Goal: Navigation & Orientation: Understand site structure

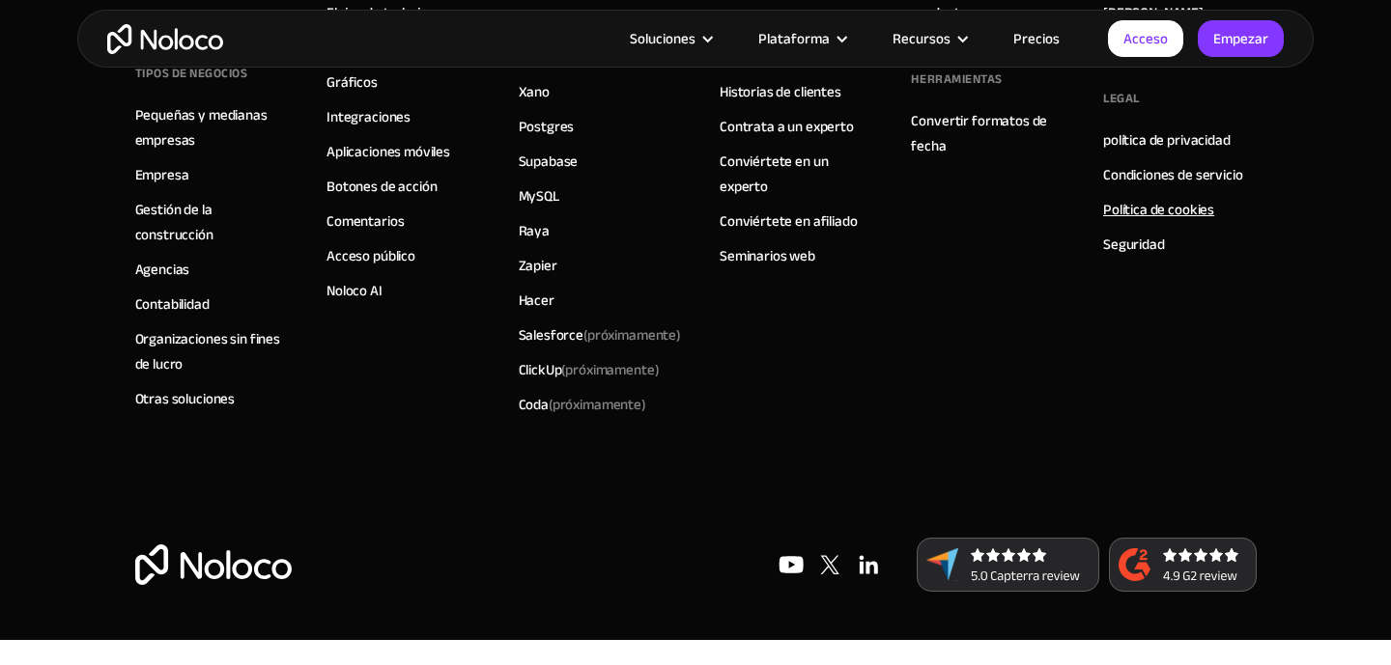
click at [1150, 196] on font "Política de cookies" at bounding box center [1158, 209] width 111 height 27
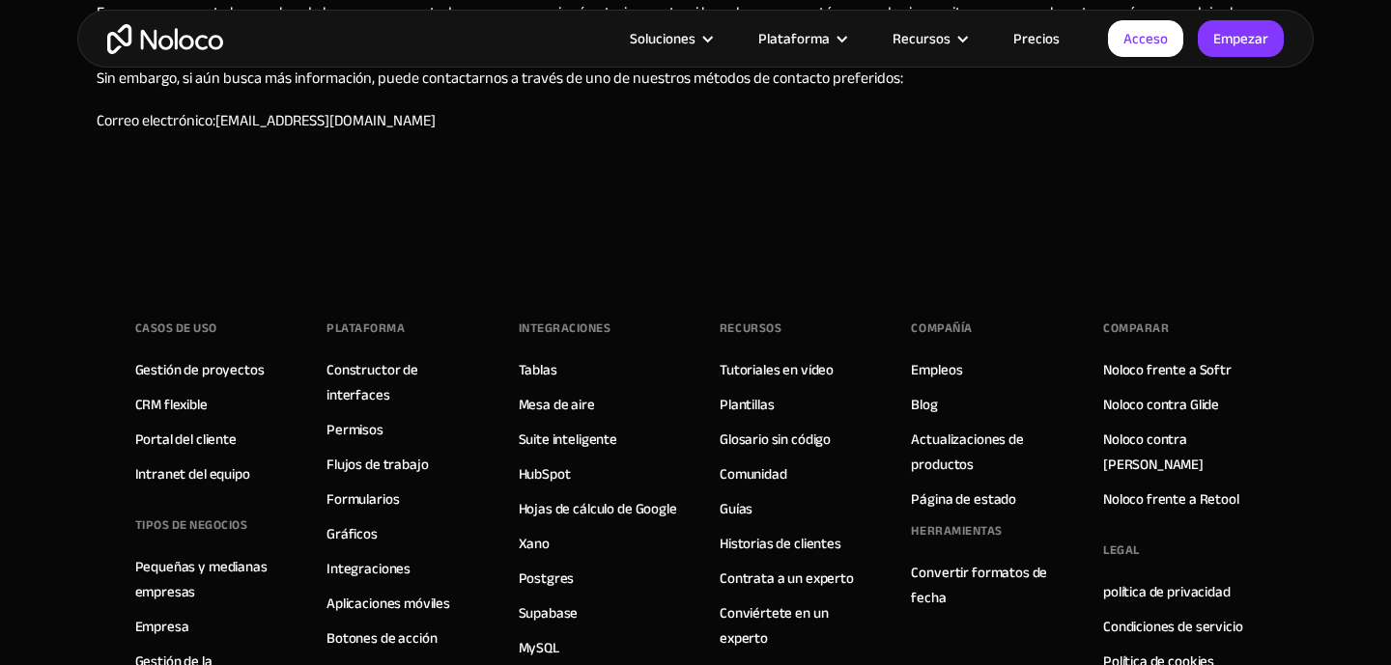
scroll to position [1774, 0]
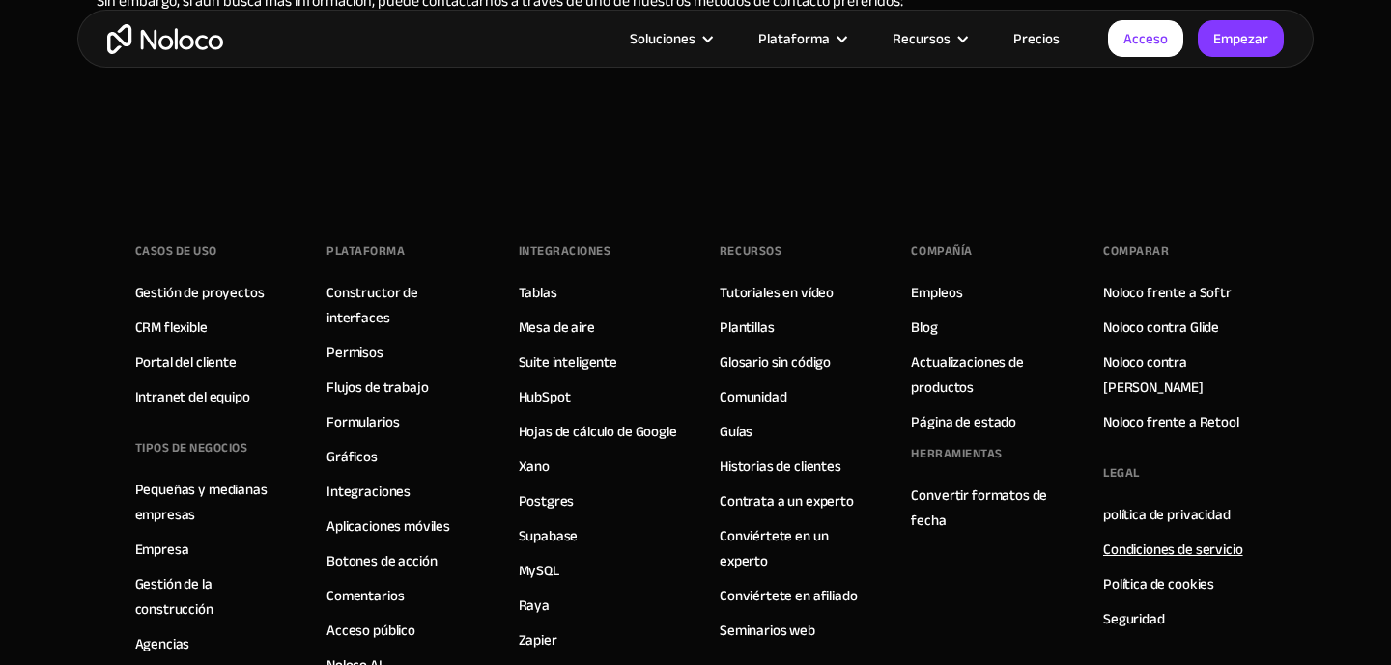
click at [1157, 536] on font "Condiciones de servicio" at bounding box center [1173, 549] width 140 height 27
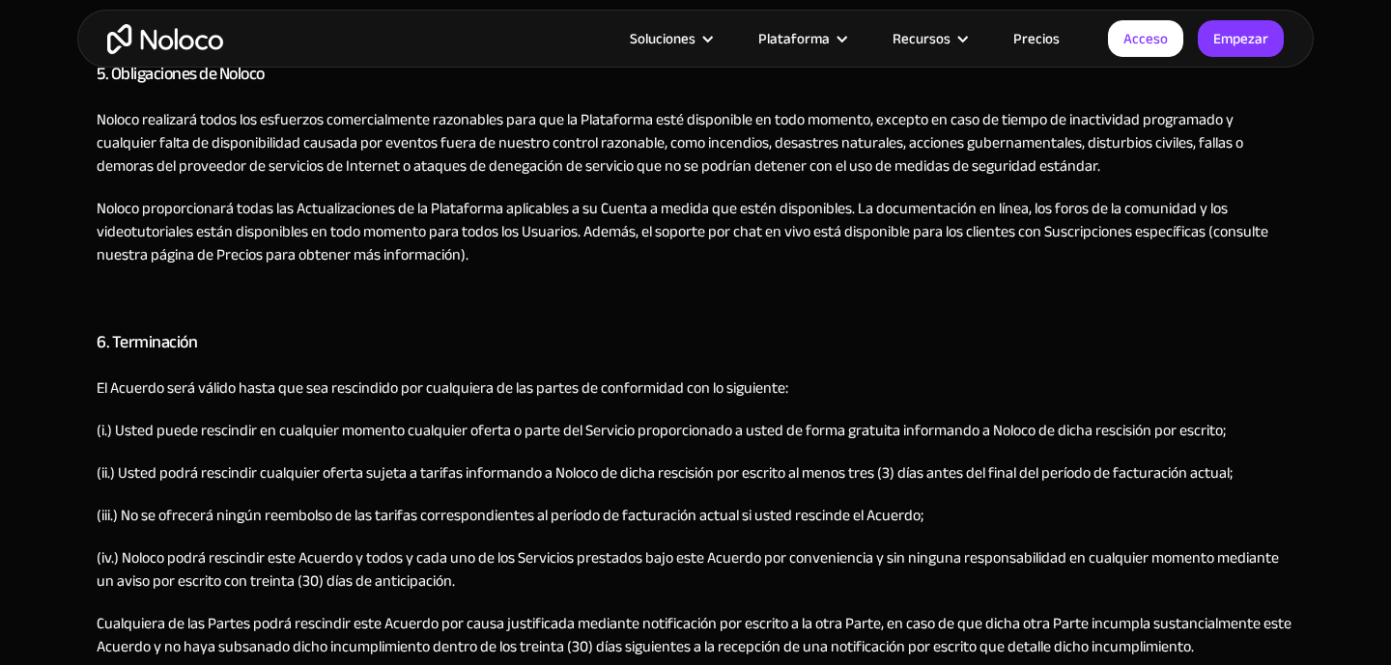
scroll to position [2127, 0]
